Goal: Information Seeking & Learning: Learn about a topic

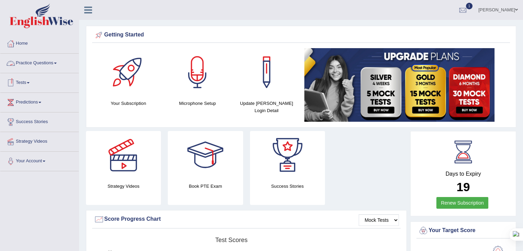
click at [31, 65] on link "Practice Questions" at bounding box center [39, 62] width 78 height 17
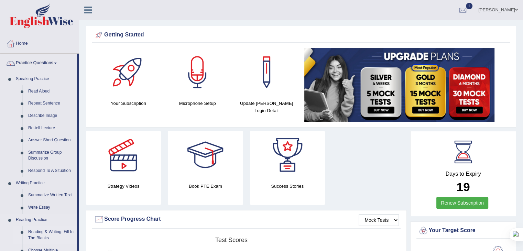
click at [33, 232] on link "Reading & Writing: Fill In The Blanks" at bounding box center [51, 235] width 52 height 18
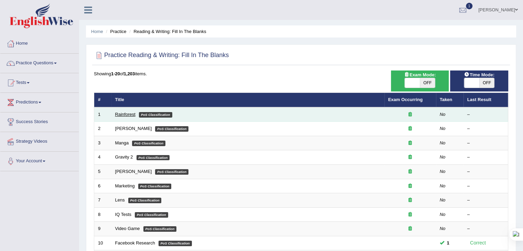
click at [126, 114] on link "Rainforest" at bounding box center [125, 114] width 20 height 5
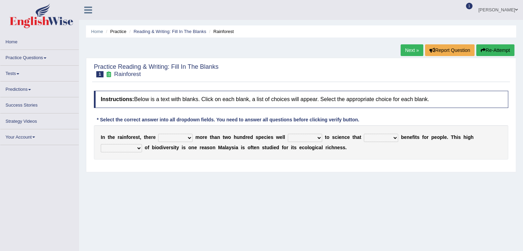
click at [43, 57] on link "Practice Questions" at bounding box center [39, 56] width 78 height 13
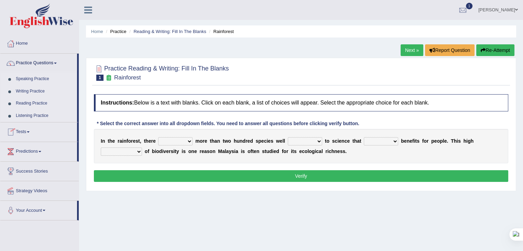
click at [22, 105] on link "Reading Practice" at bounding box center [45, 103] width 64 height 12
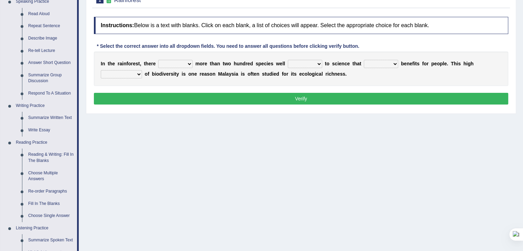
scroll to position [84, 0]
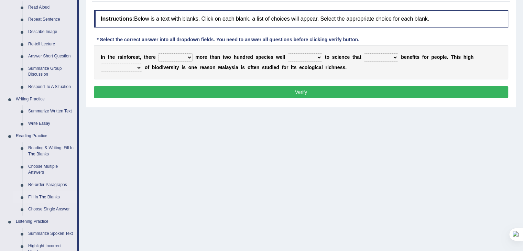
click at [35, 196] on link "Fill In The Blanks" at bounding box center [51, 197] width 52 height 12
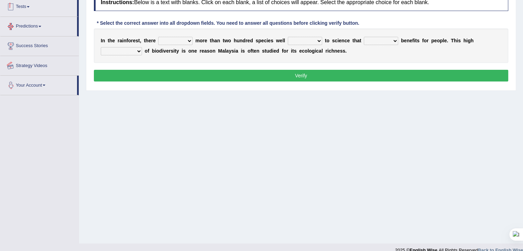
scroll to position [110, 0]
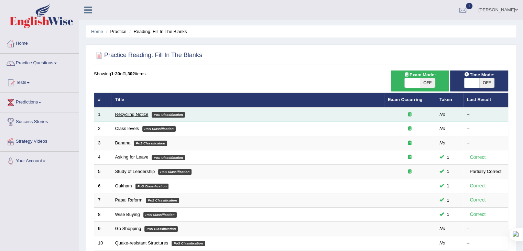
click at [130, 114] on link "Recycling Notice" at bounding box center [131, 114] width 33 height 5
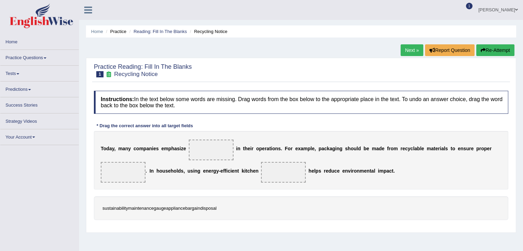
drag, startPoint x: 114, startPoint y: 204, endPoint x: 208, endPoint y: 129, distance: 120.5
click at [208, 129] on div "Instructions: In the text below some words are missing. Drag words from the box…" at bounding box center [300, 158] width 417 height 142
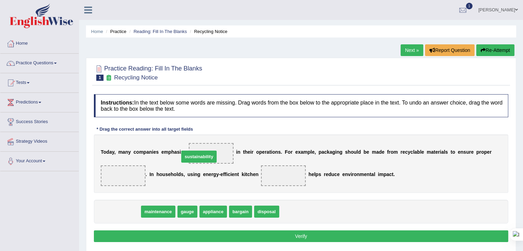
drag, startPoint x: 117, startPoint y: 208, endPoint x: 195, endPoint y: 152, distance: 96.1
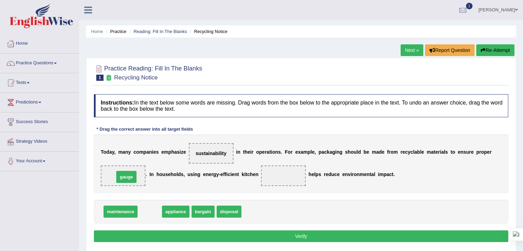
drag, startPoint x: 144, startPoint y: 215, endPoint x: 120, endPoint y: 179, distance: 43.1
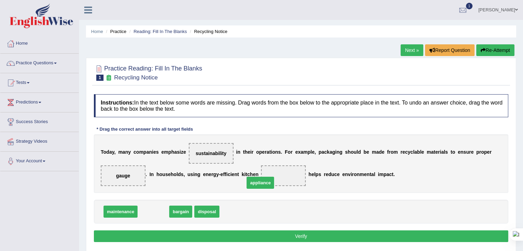
drag, startPoint x: 152, startPoint y: 211, endPoint x: 259, endPoint y: 182, distance: 111.0
